Goal: Information Seeking & Learning: Check status

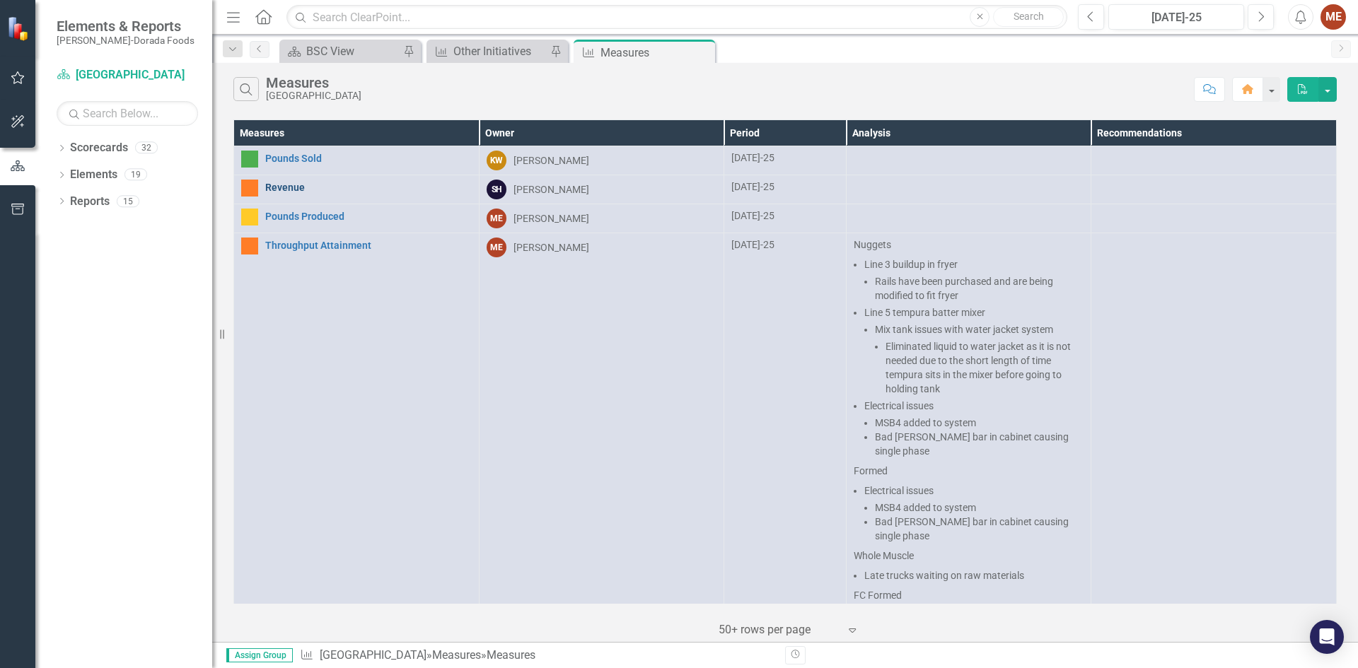
click at [291, 189] on link "Revenue" at bounding box center [368, 187] width 207 height 11
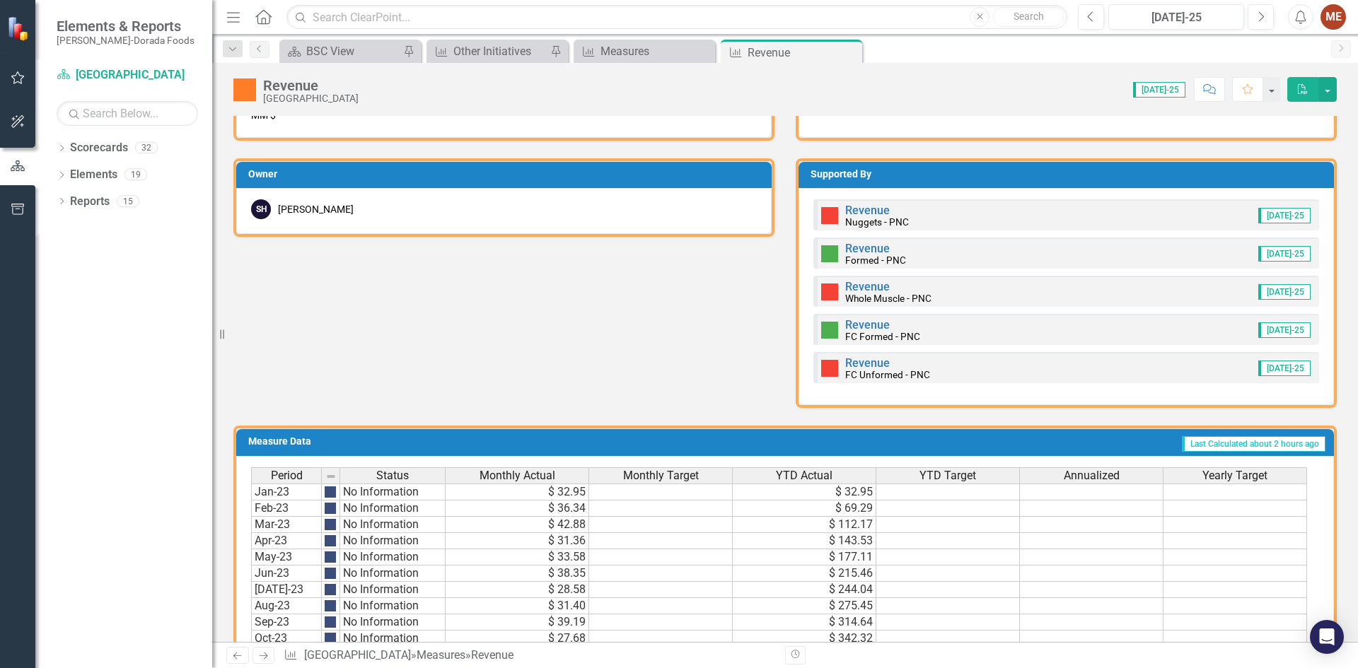
scroll to position [644, 0]
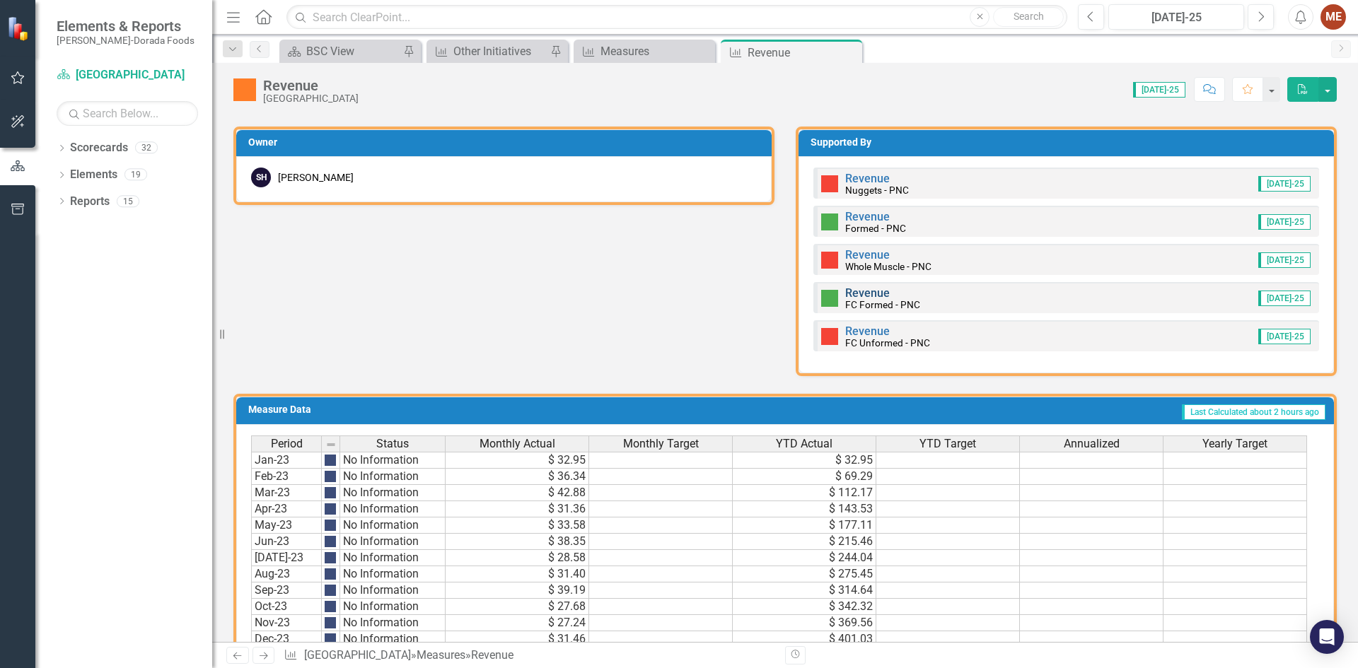
click at [875, 294] on link "Revenue" at bounding box center [867, 292] width 45 height 13
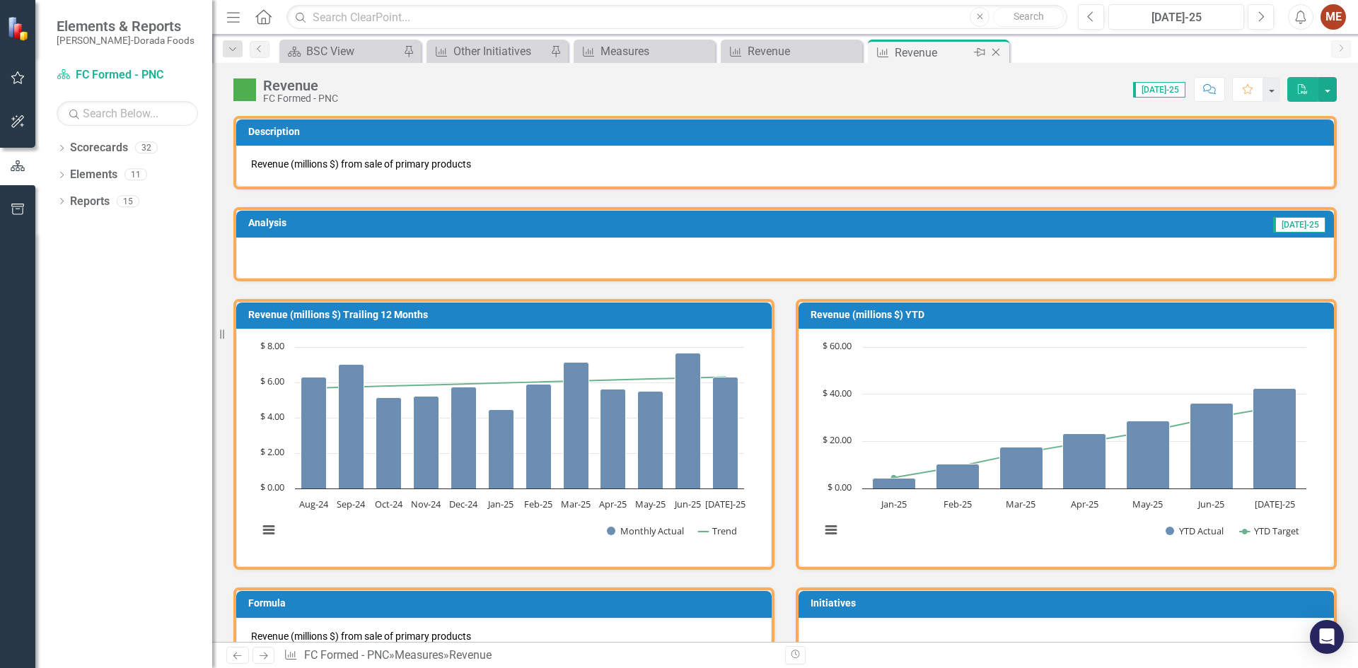
click at [991, 50] on icon "Close" at bounding box center [996, 52] width 14 height 11
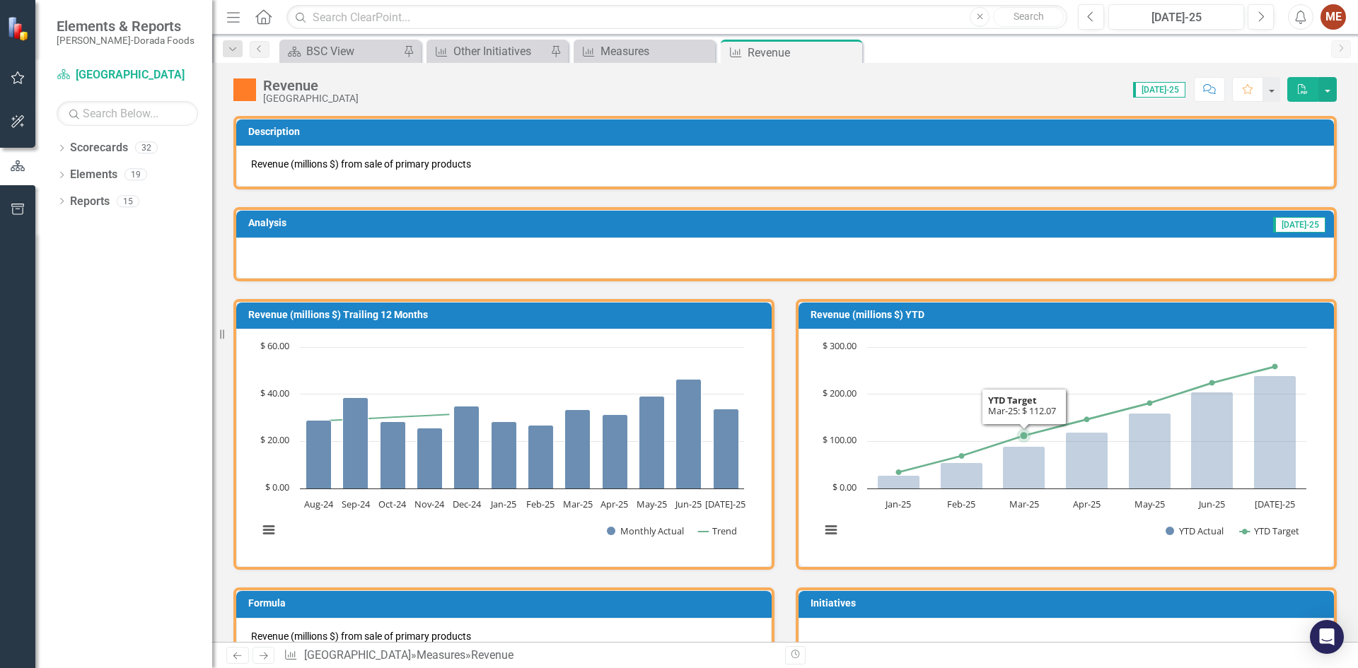
scroll to position [424, 0]
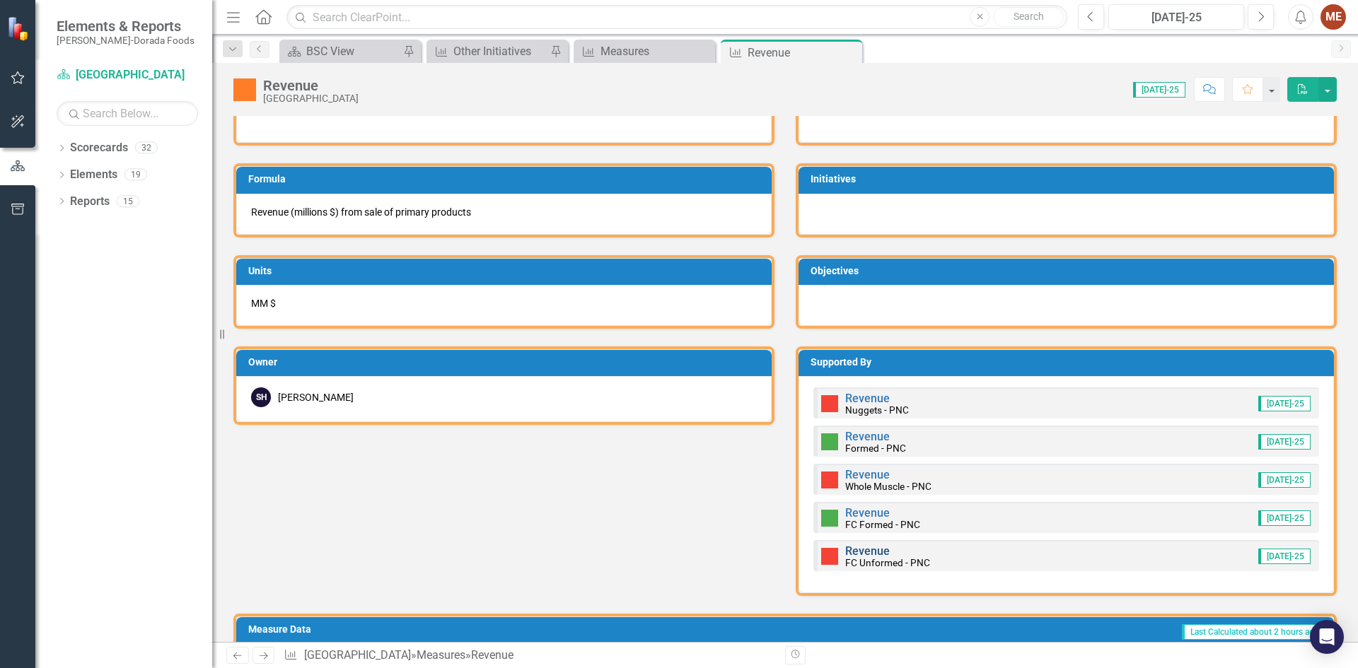
click at [866, 548] on link "Revenue" at bounding box center [867, 551] width 45 height 13
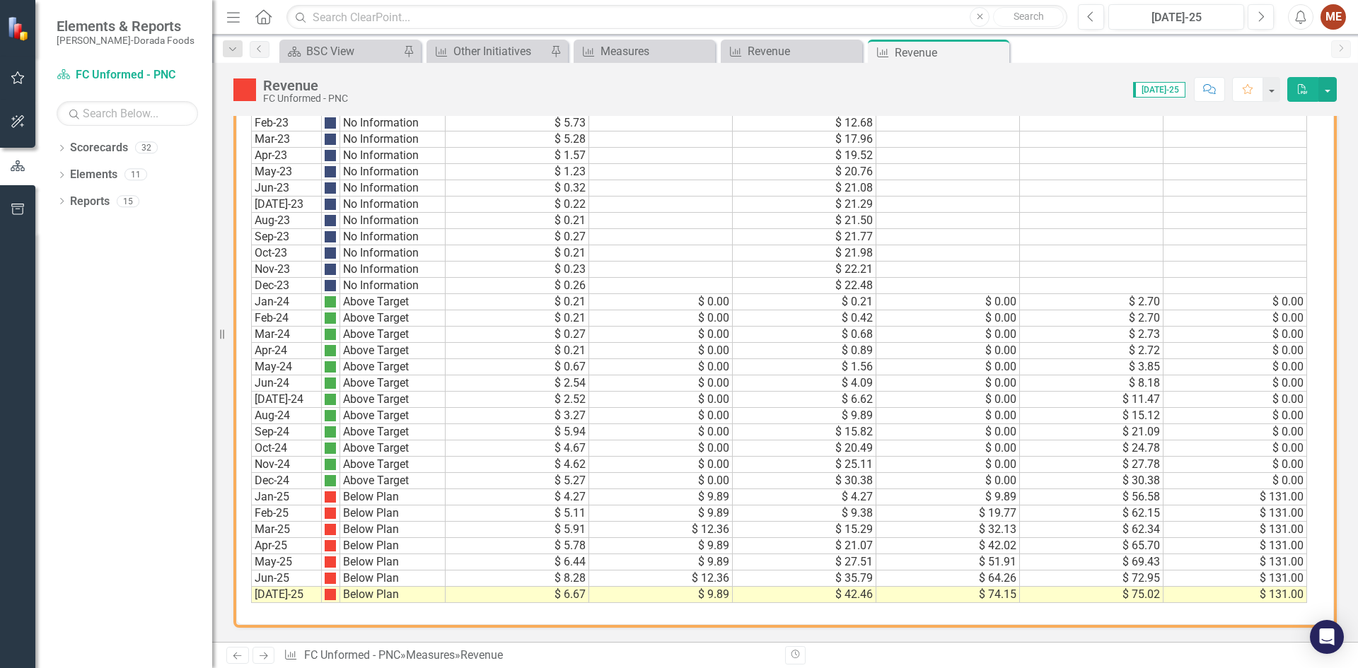
scroll to position [615, 0]
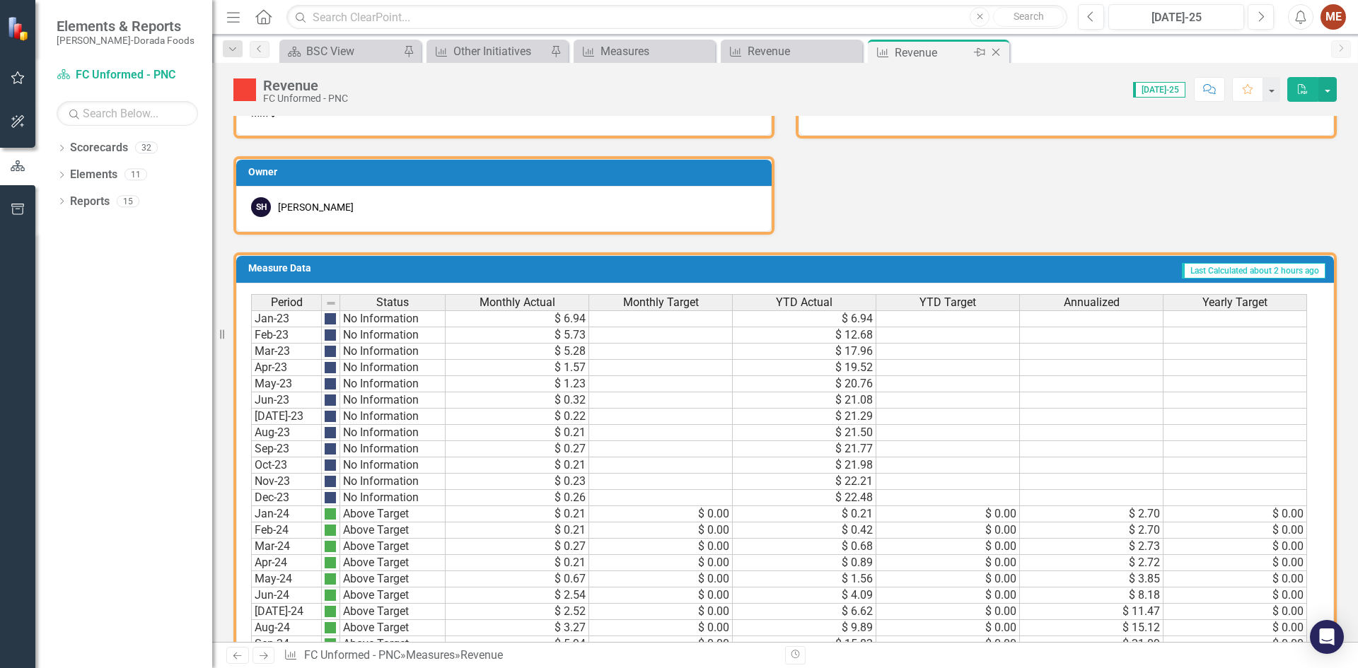
click at [996, 52] on icon "Close" at bounding box center [996, 52] width 14 height 11
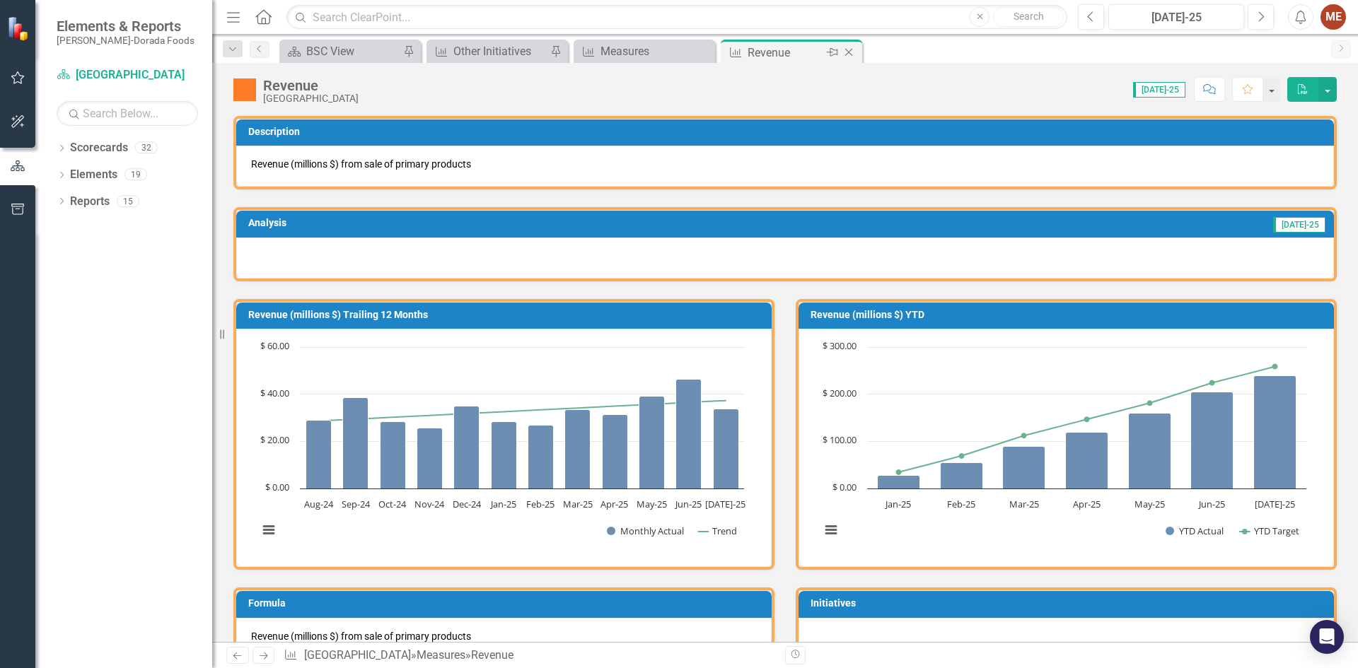
click at [846, 53] on icon "Close" at bounding box center [849, 52] width 14 height 11
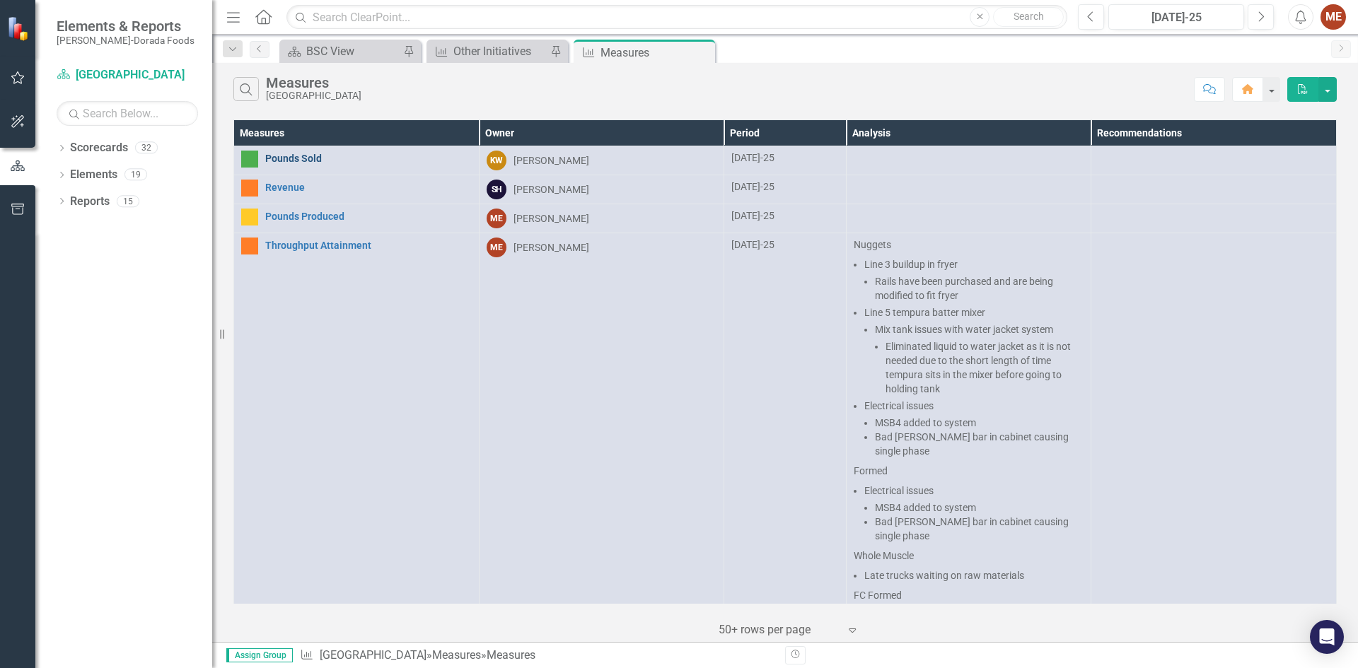
click at [300, 161] on link "Pounds Sold" at bounding box center [368, 158] width 207 height 11
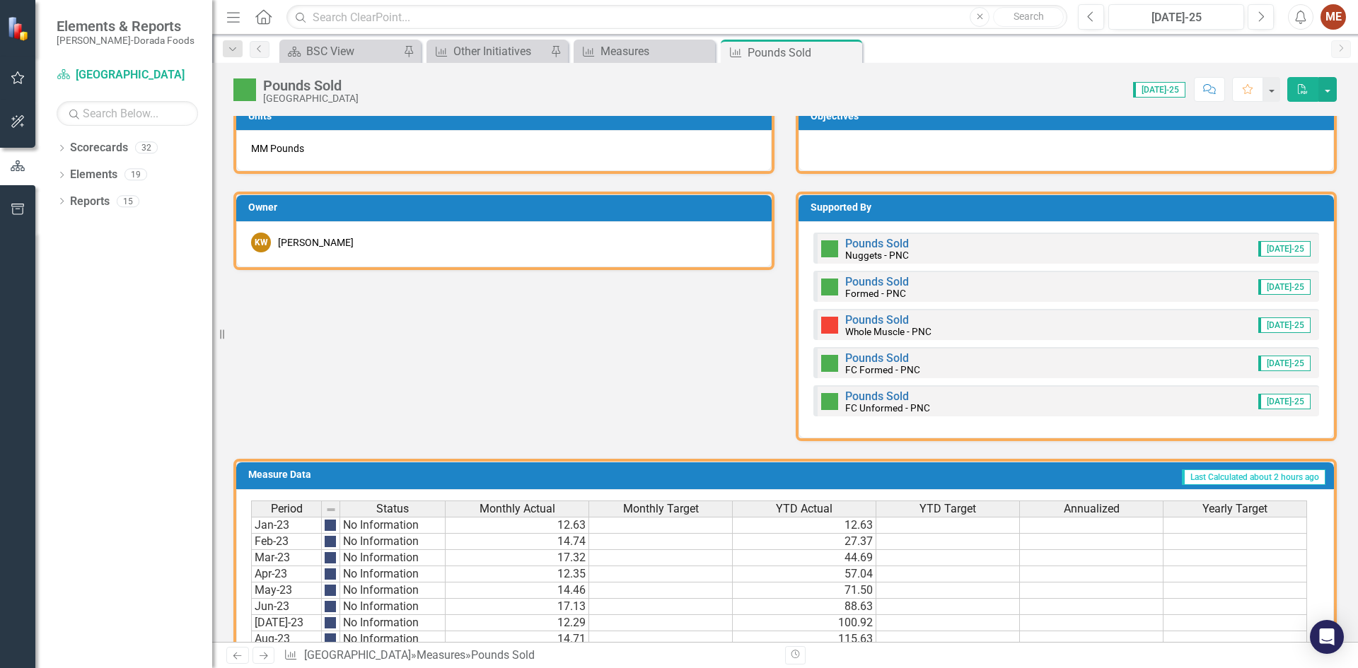
scroll to position [432, 0]
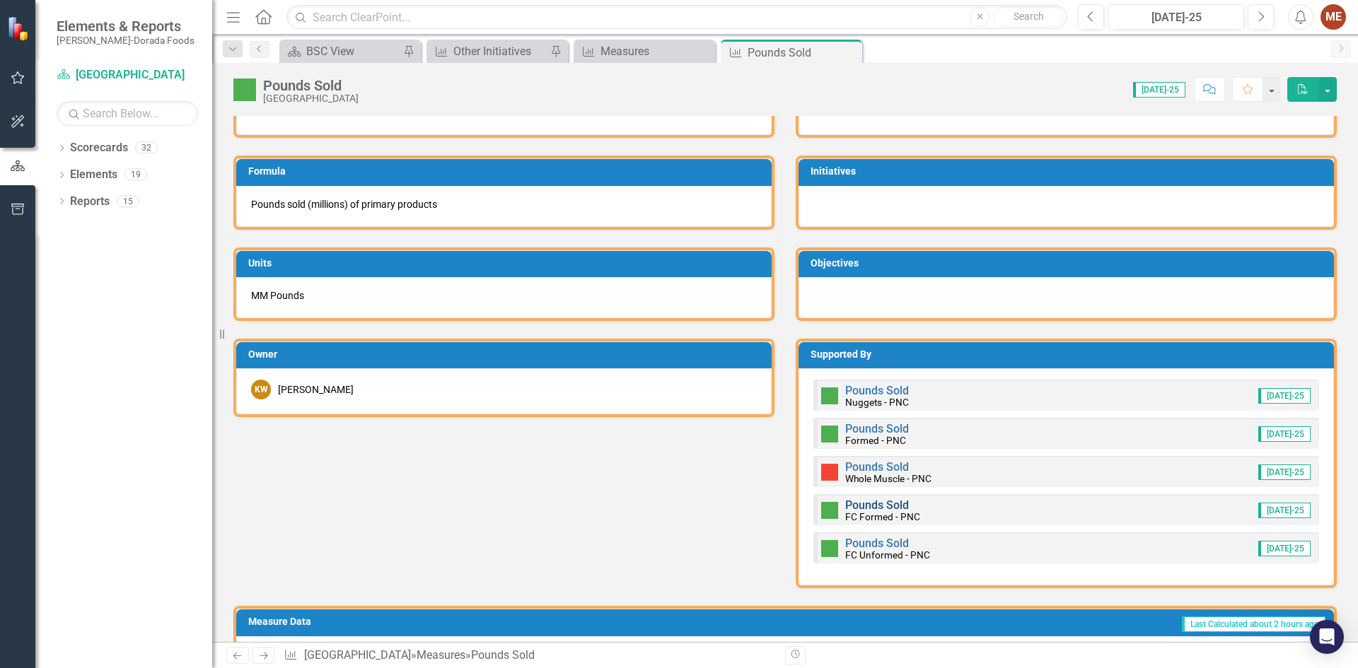
click at [858, 504] on link "Pounds Sold" at bounding box center [877, 505] width 64 height 13
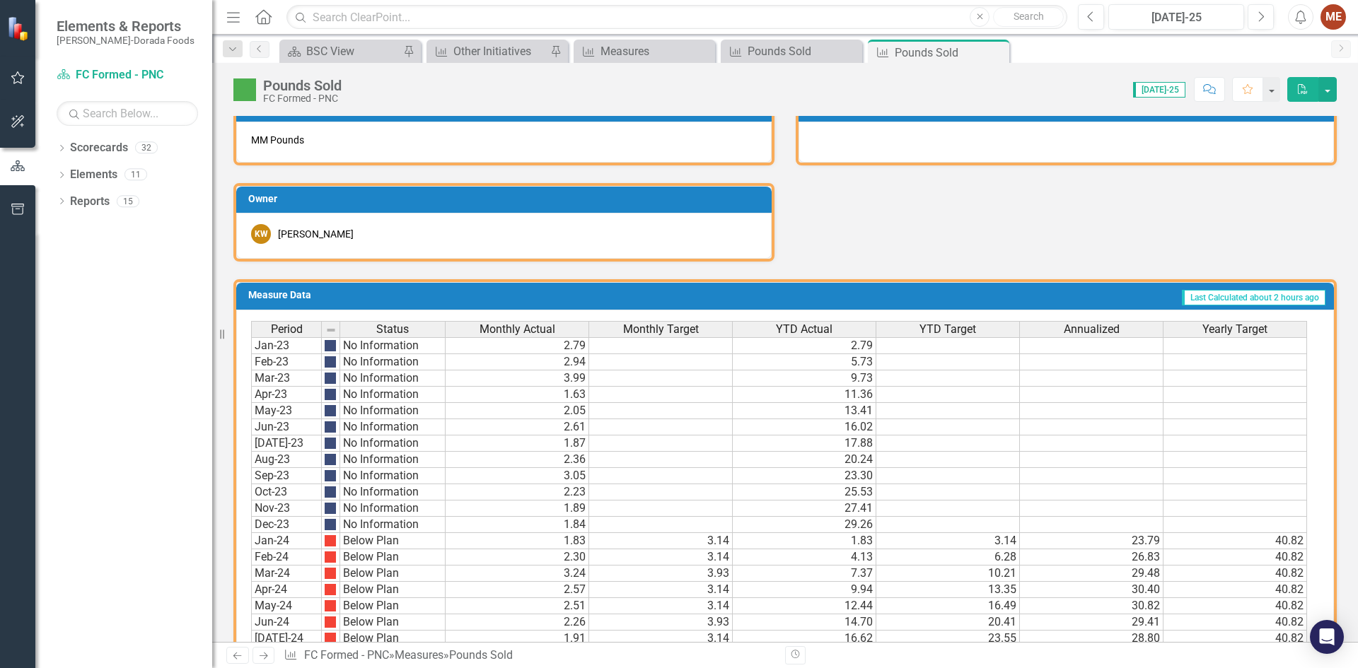
scroll to position [827, 0]
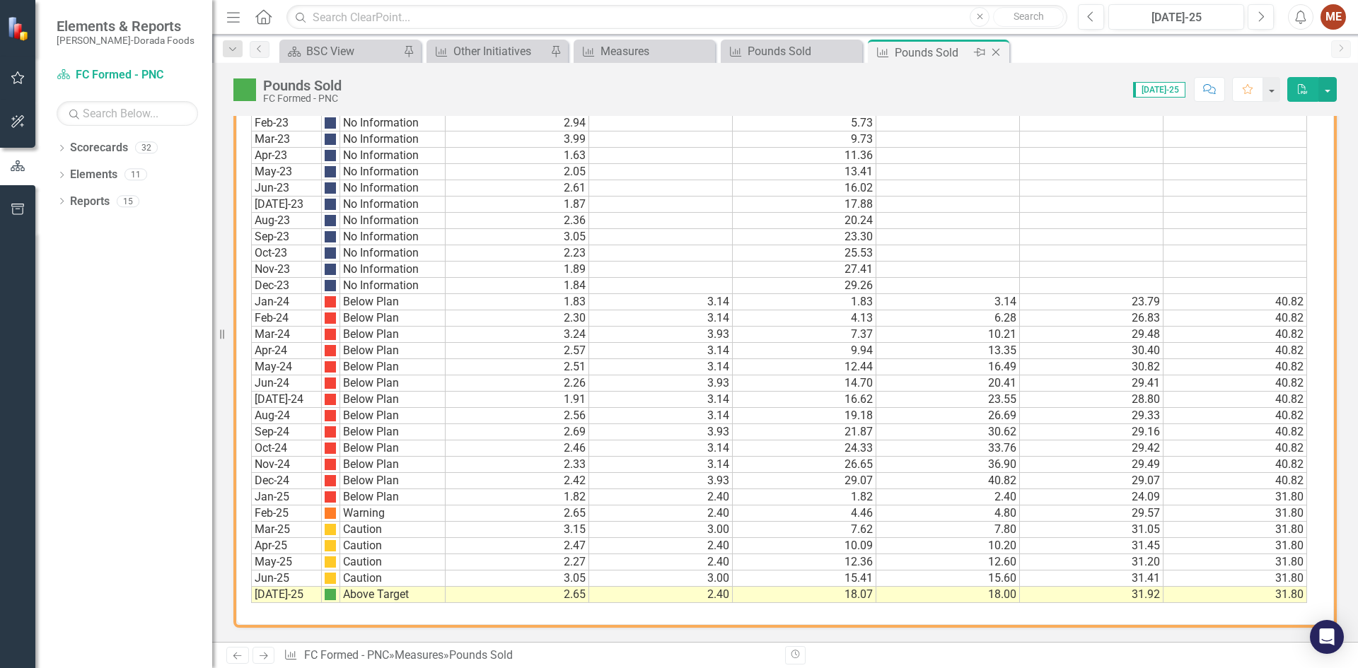
click at [997, 54] on icon "Close" at bounding box center [996, 52] width 14 height 11
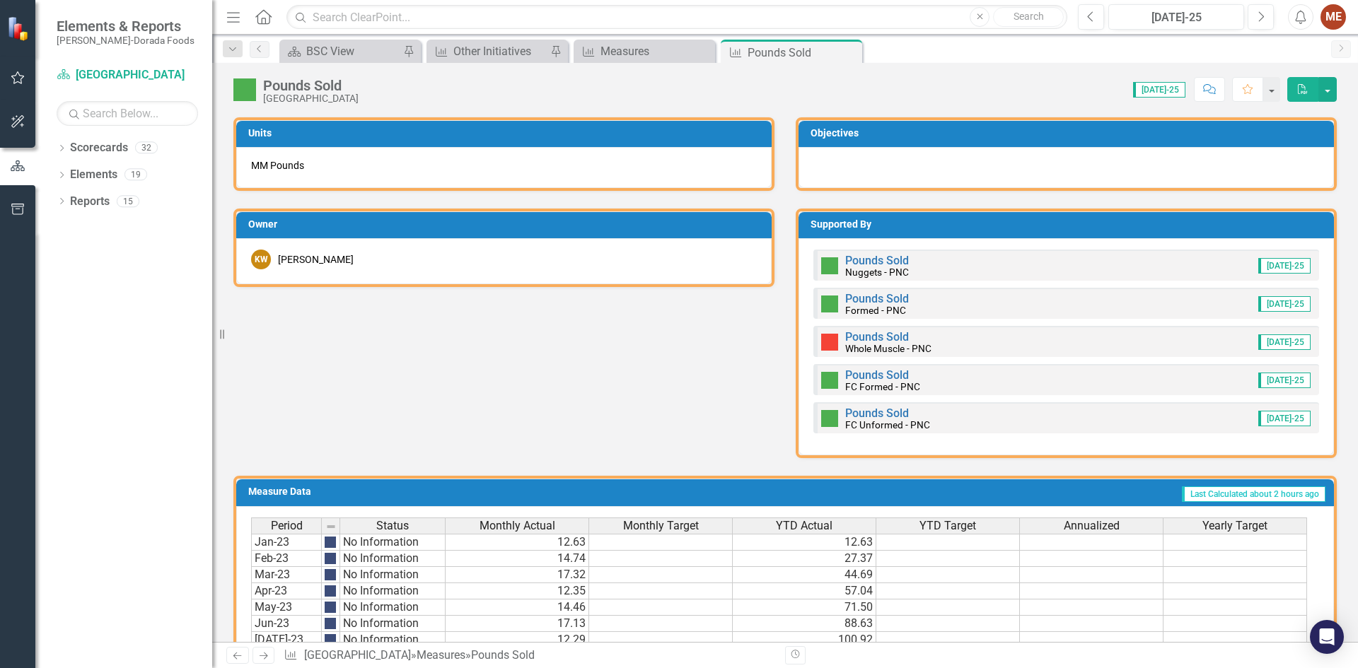
scroll to position [566, 0]
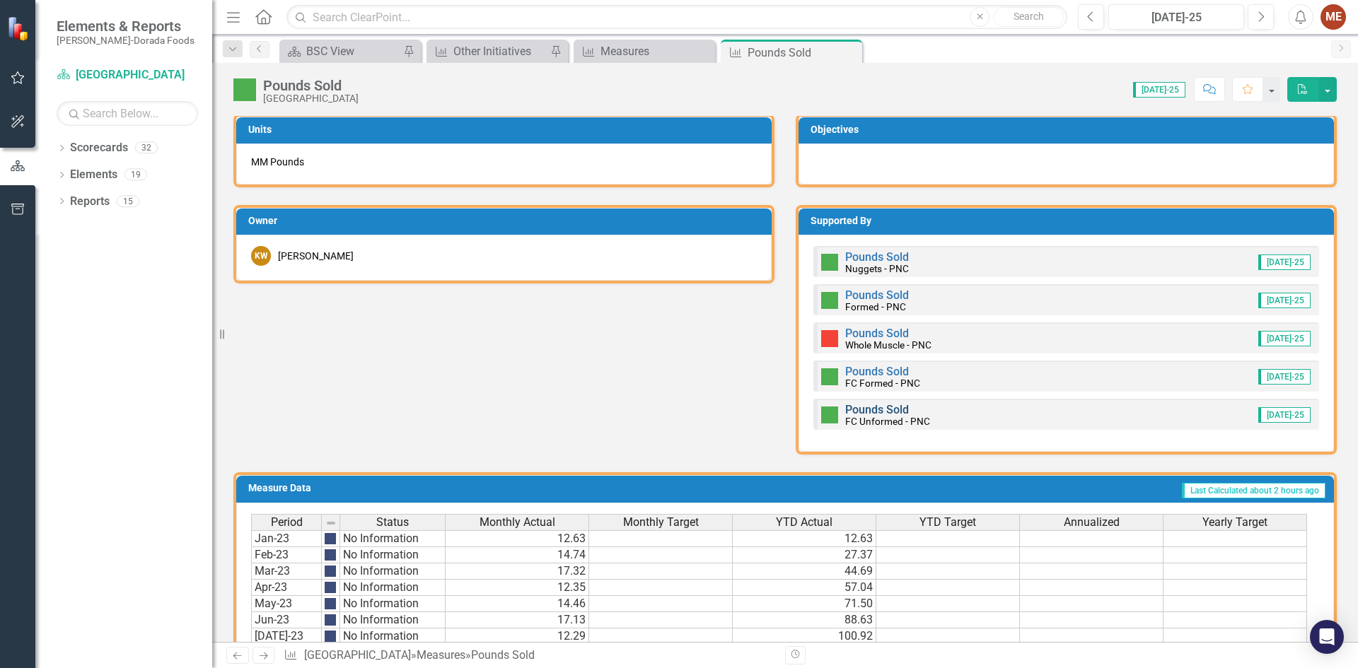
click at [881, 409] on link "Pounds Sold" at bounding box center [877, 409] width 64 height 13
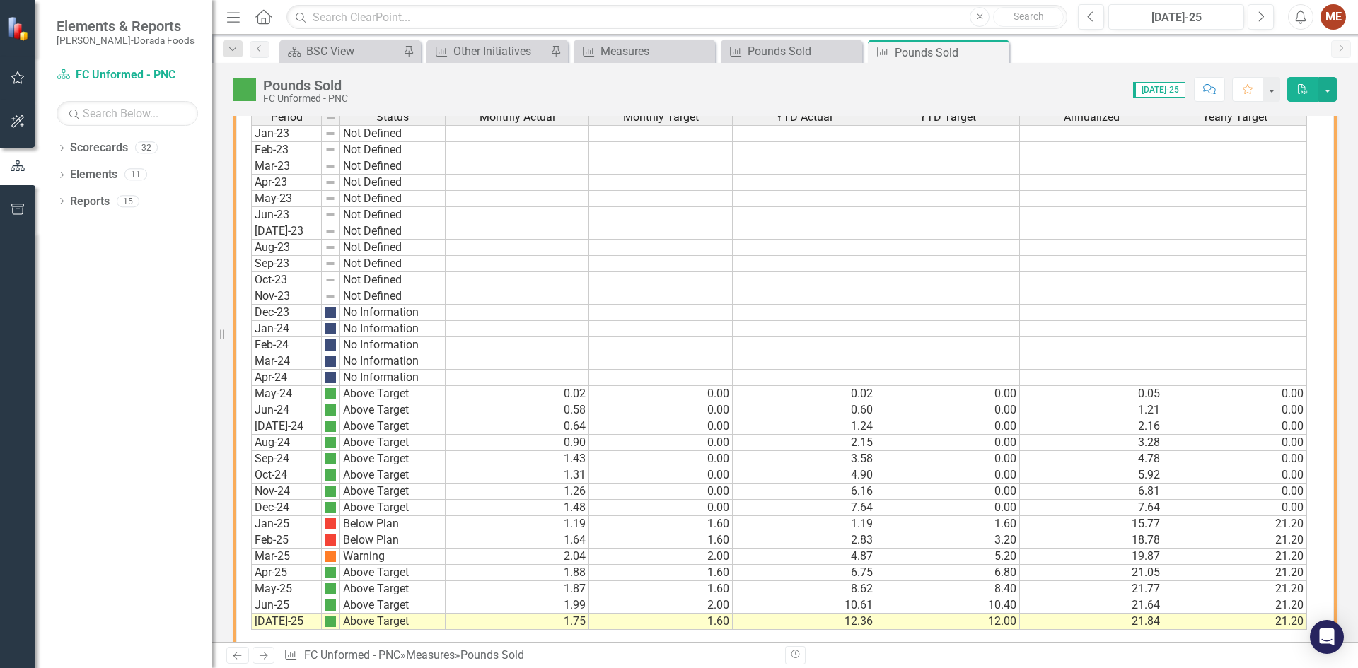
scroll to position [827, 0]
